Goal: Navigation & Orientation: Find specific page/section

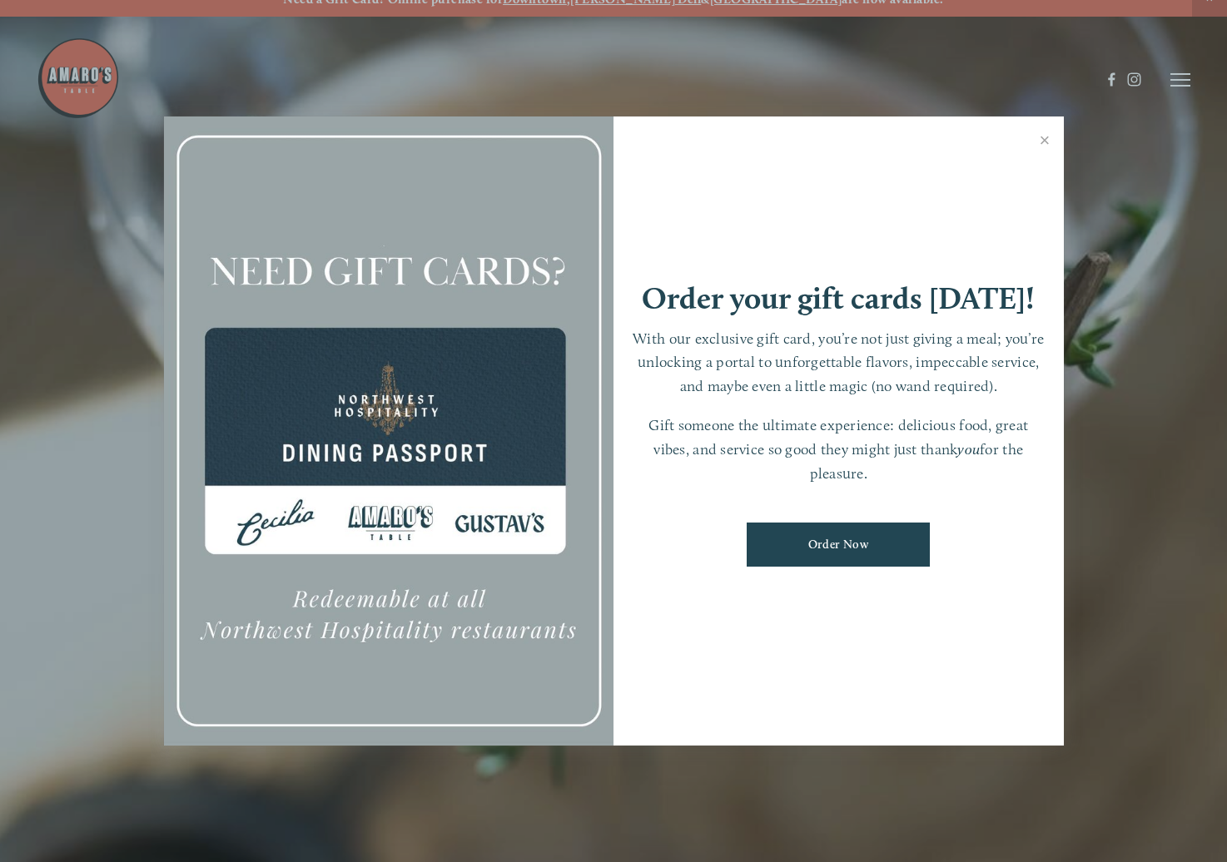
scroll to position [35, 0]
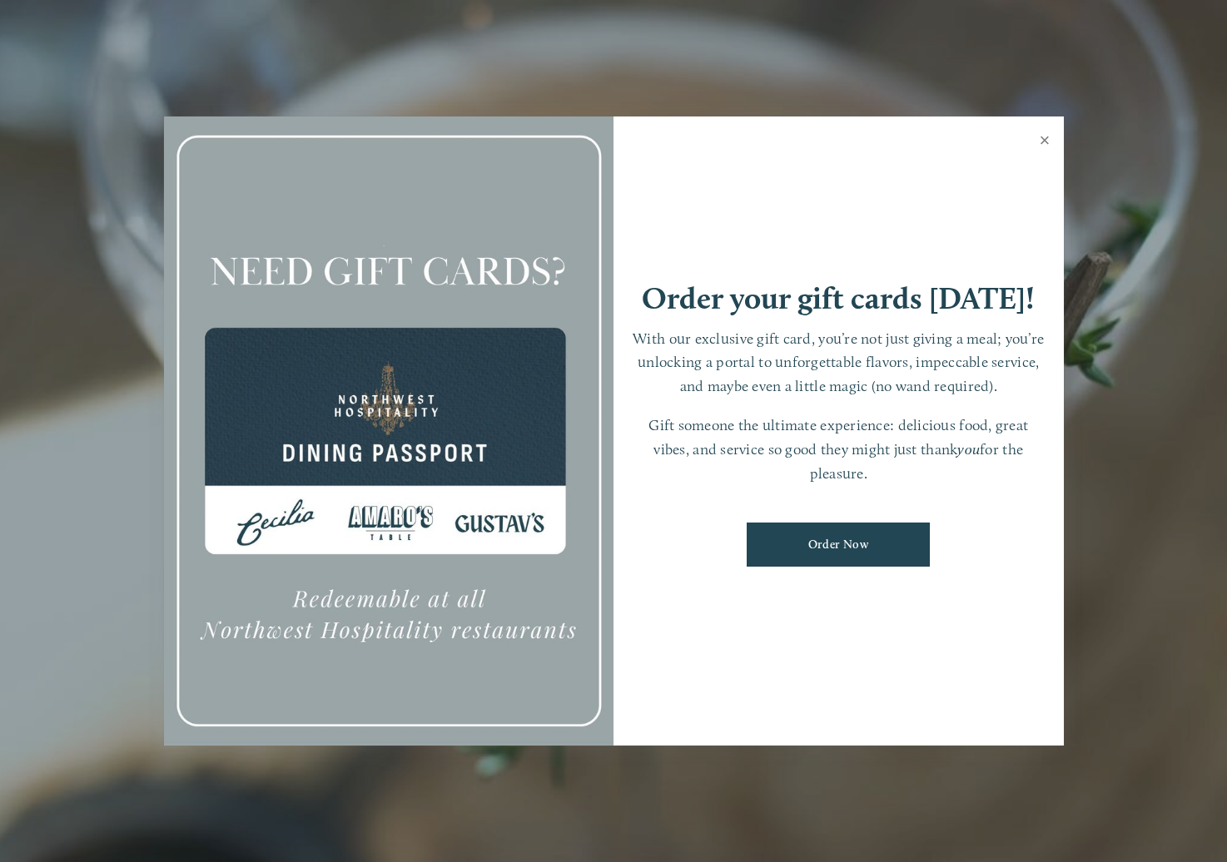
click at [1041, 134] on link "Close" at bounding box center [1045, 142] width 32 height 47
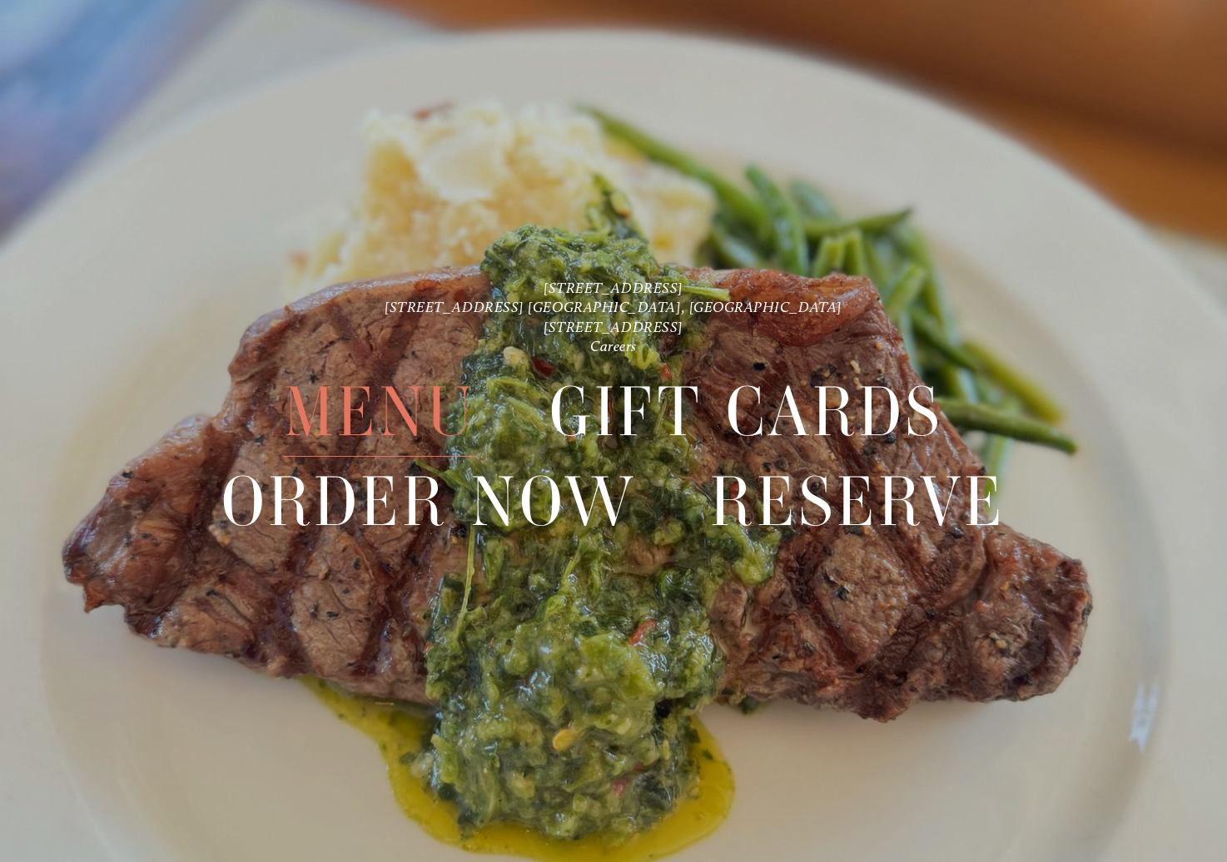
click at [409, 405] on span "Menu" at bounding box center [380, 412] width 192 height 89
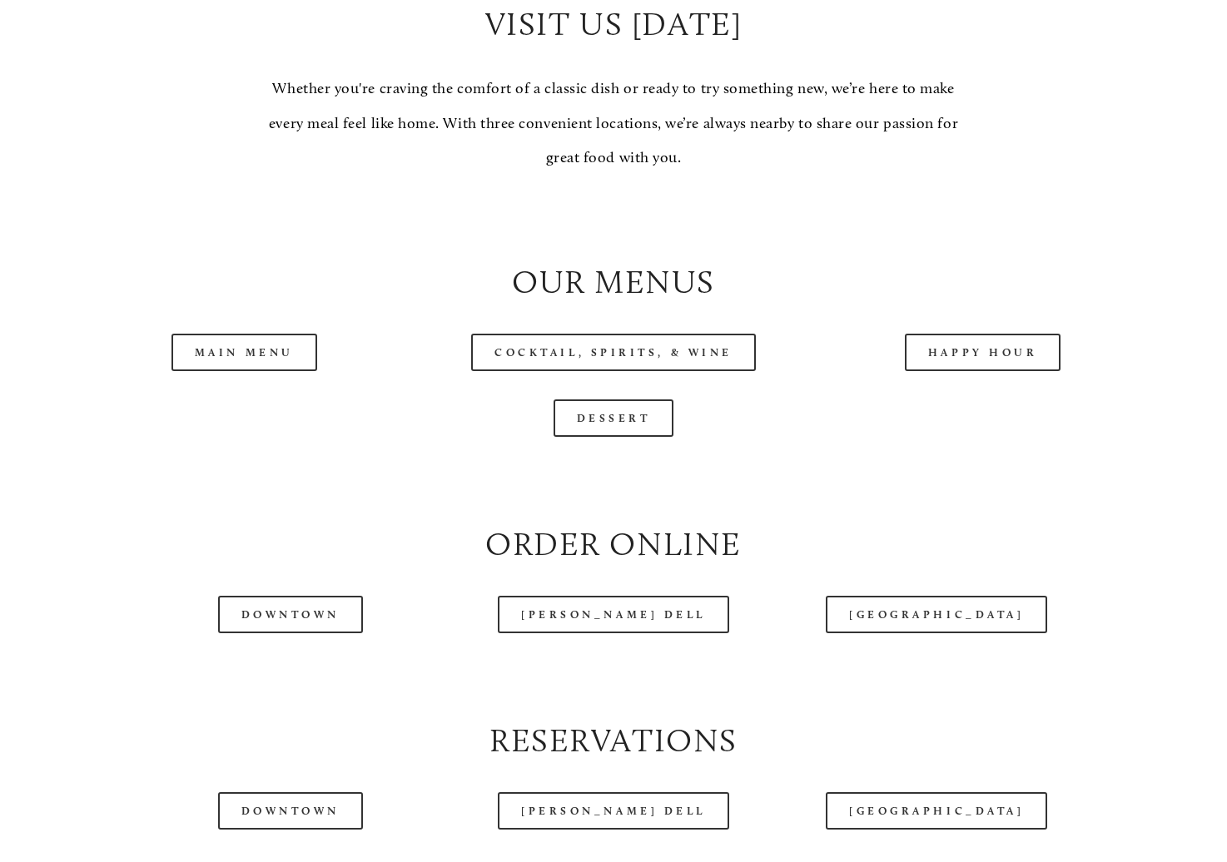
scroll to position [1499, 0]
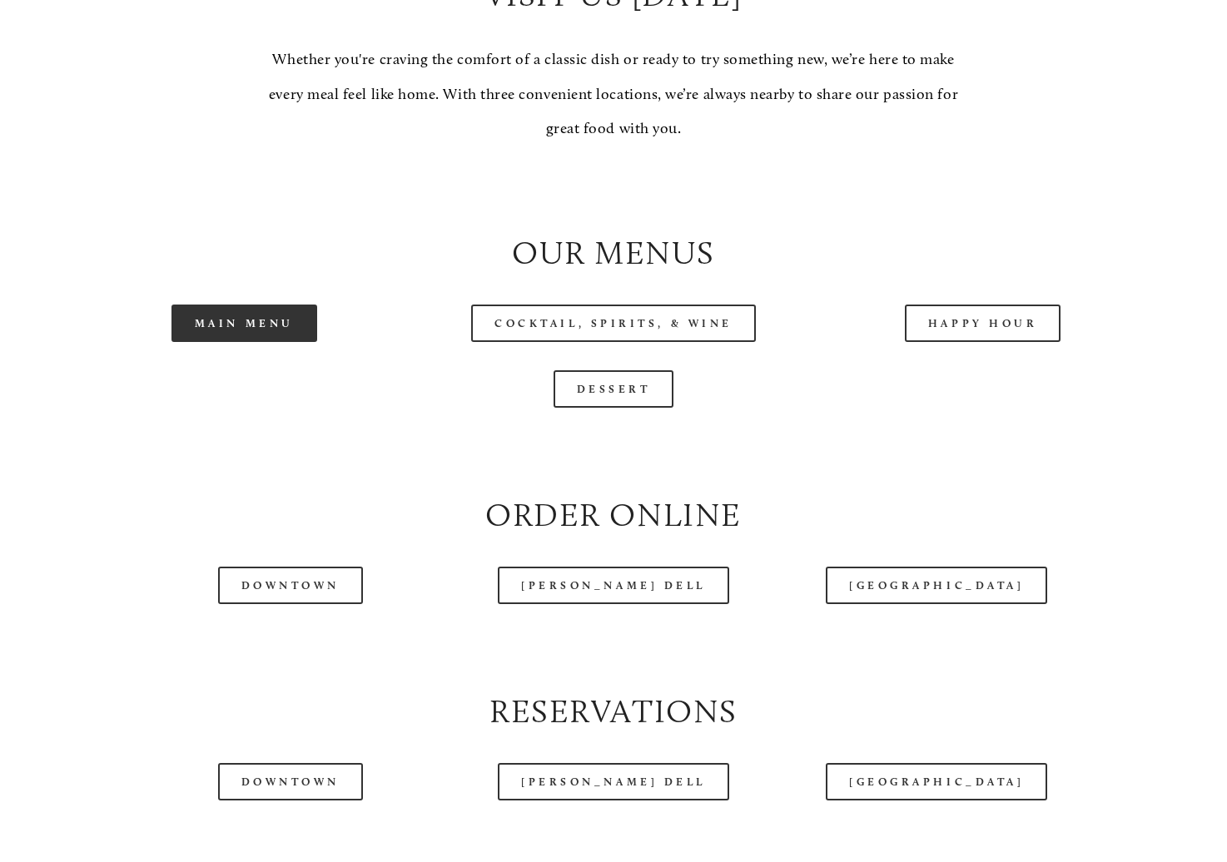
click at [288, 342] on link "Main Menu" at bounding box center [244, 323] width 146 height 37
